Goal: Task Accomplishment & Management: Manage account settings

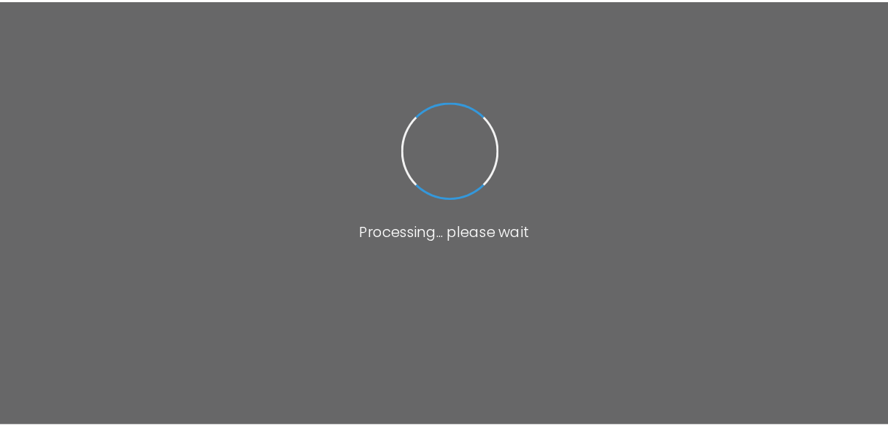
scroll to position [169, 0]
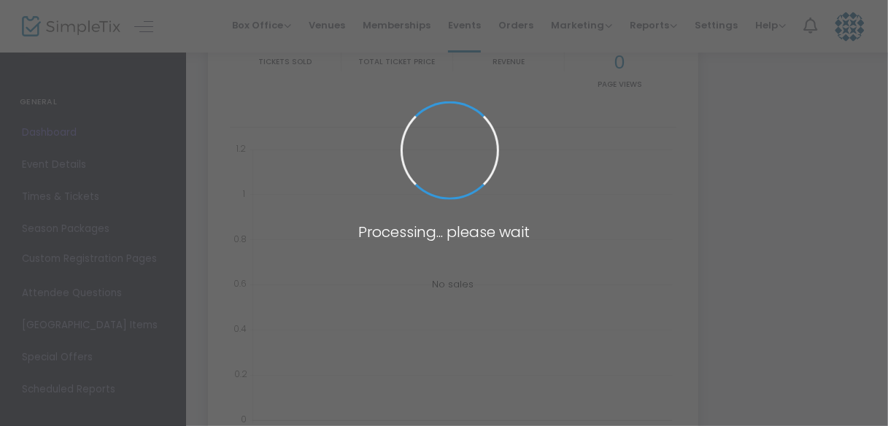
type input "[URL][DOMAIN_NAME][DEMOGRAPHIC_DATA]"
